Goal: Browse casually

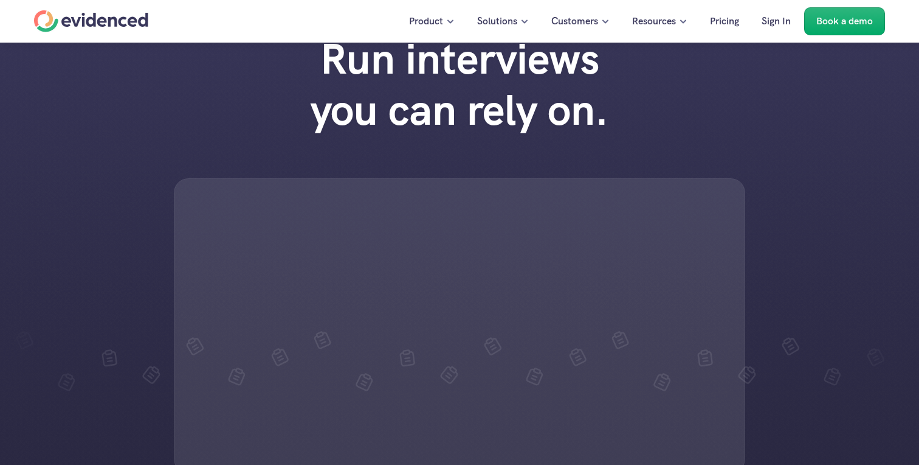
scroll to position [44, 0]
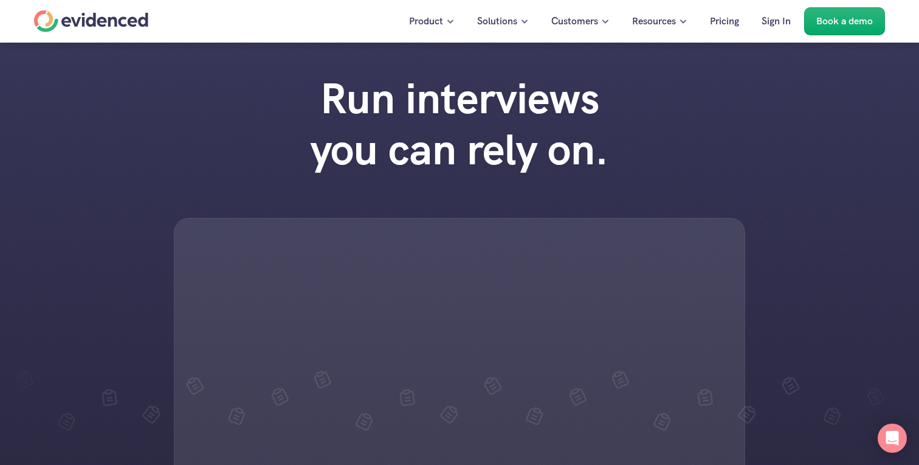
scroll to position [44, 0]
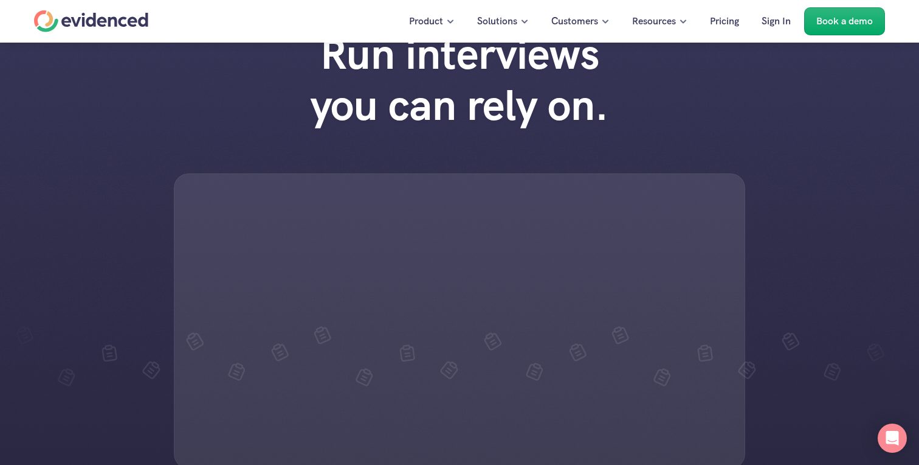
click at [651, 116] on div "Run interviews you can rely on." at bounding box center [459, 248] width 919 height 464
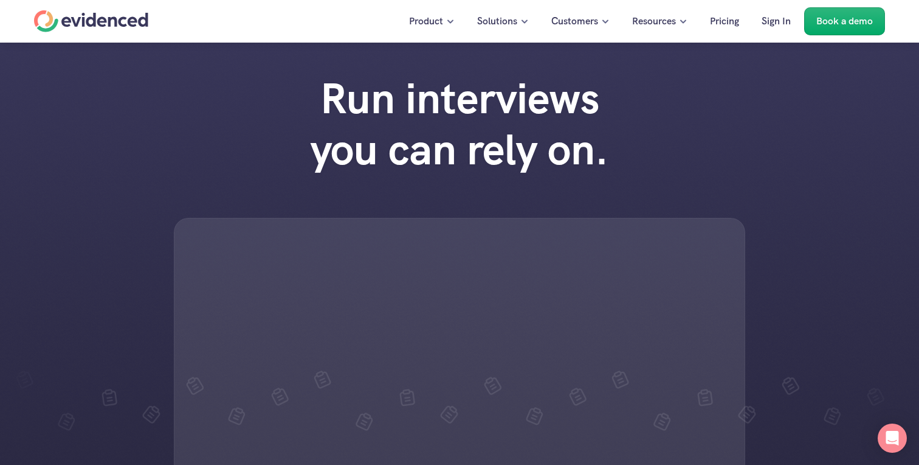
scroll to position [44, 0]
